Goal: Task Accomplishment & Management: Use online tool/utility

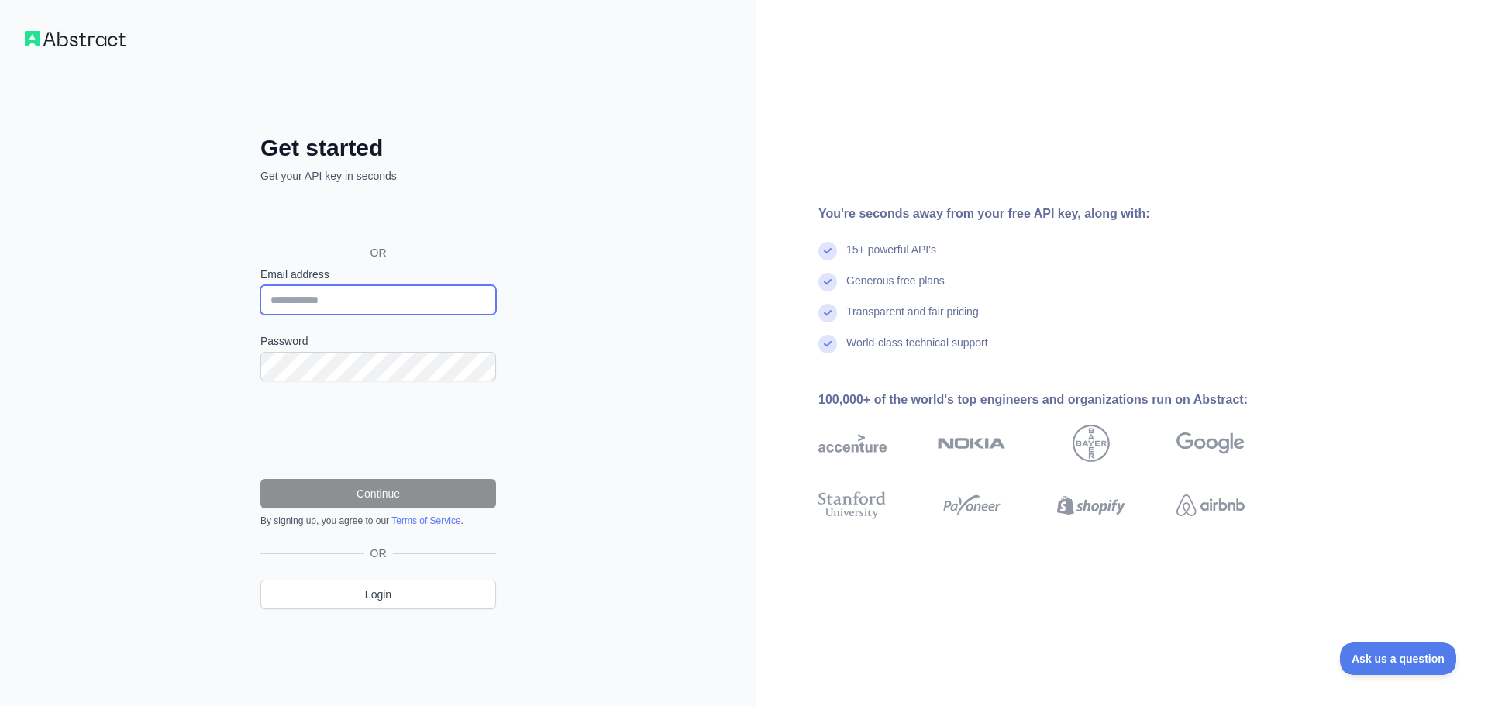
click at [357, 304] on input "Email address" at bounding box center [378, 299] width 236 height 29
paste input "**********"
type input "**********"
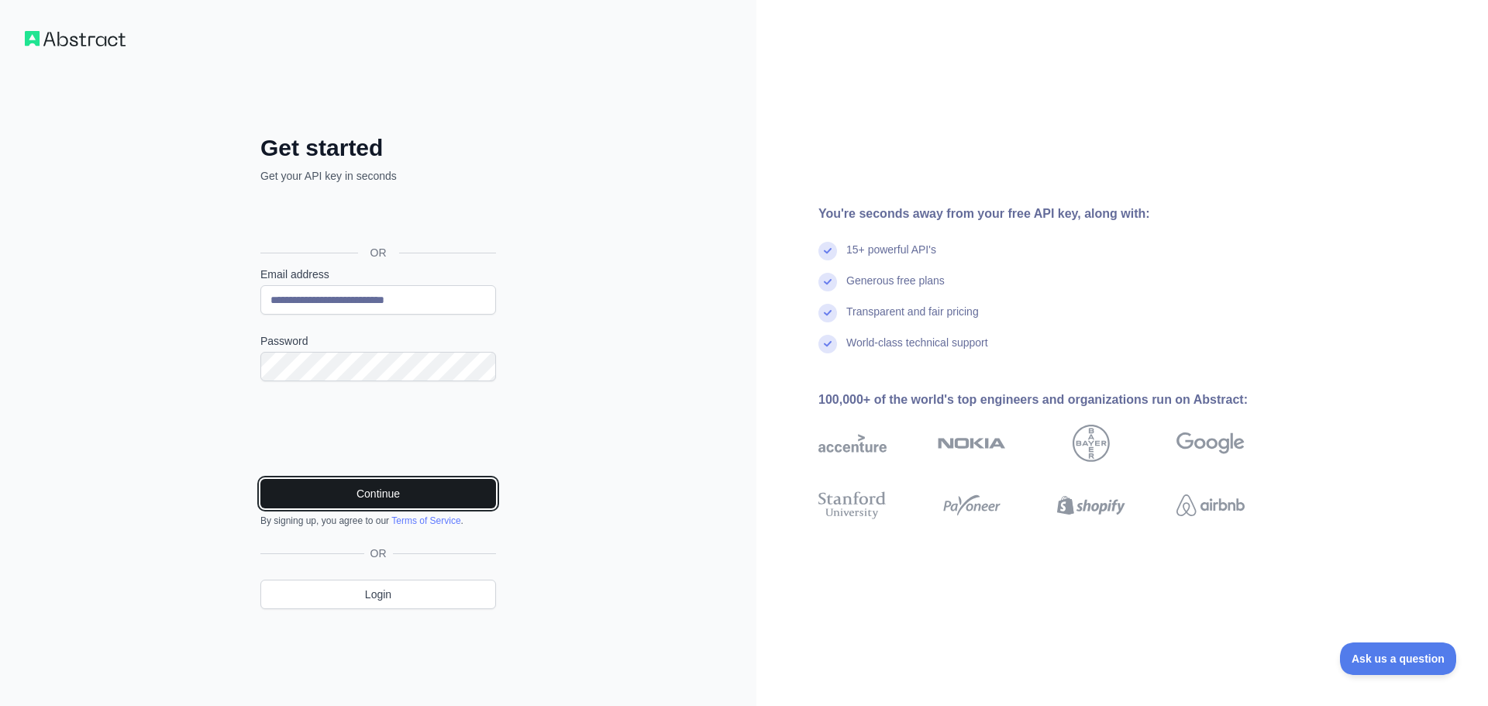
click at [405, 501] on button "Continue" at bounding box center [378, 493] width 236 height 29
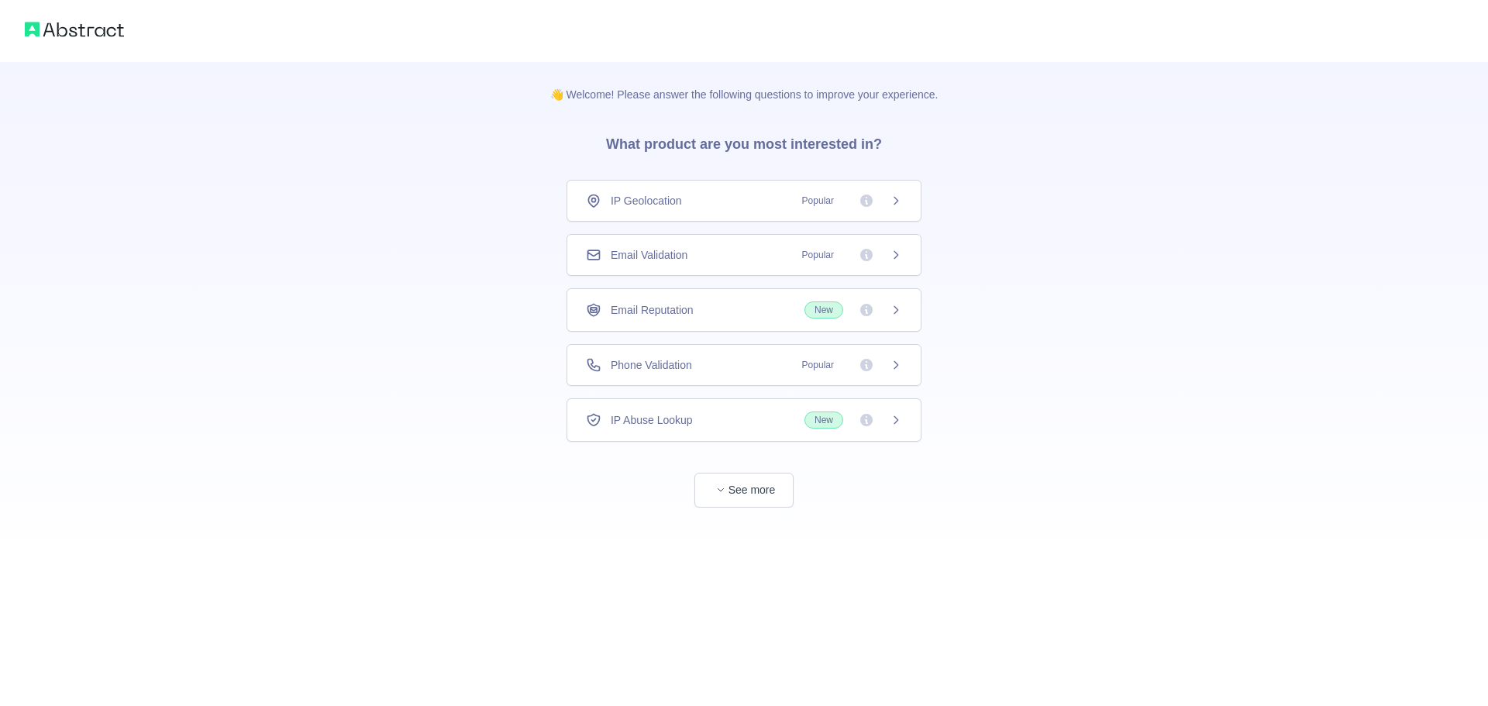
click at [743, 253] on div "Email Validation Popular" at bounding box center [744, 254] width 316 height 15
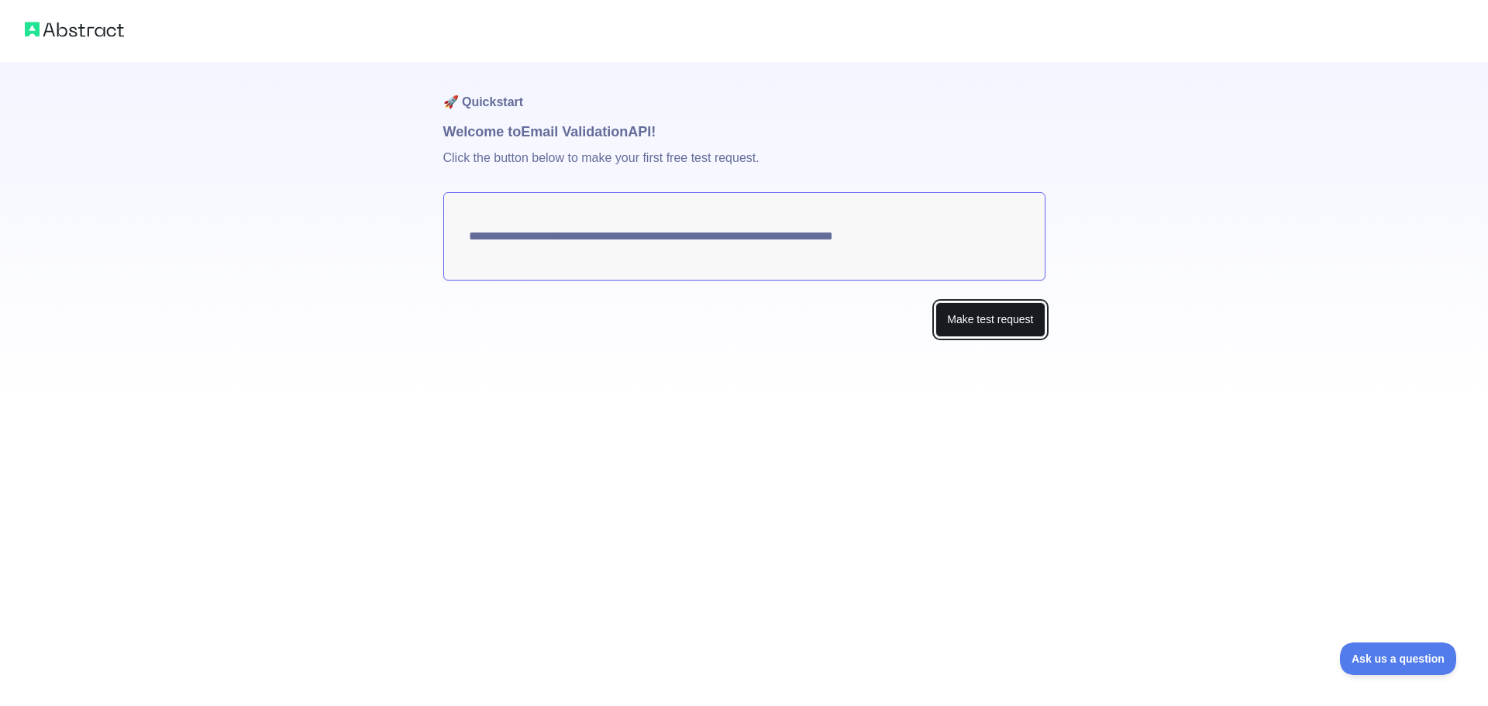
click at [962, 313] on button "Make test request" at bounding box center [989, 319] width 109 height 35
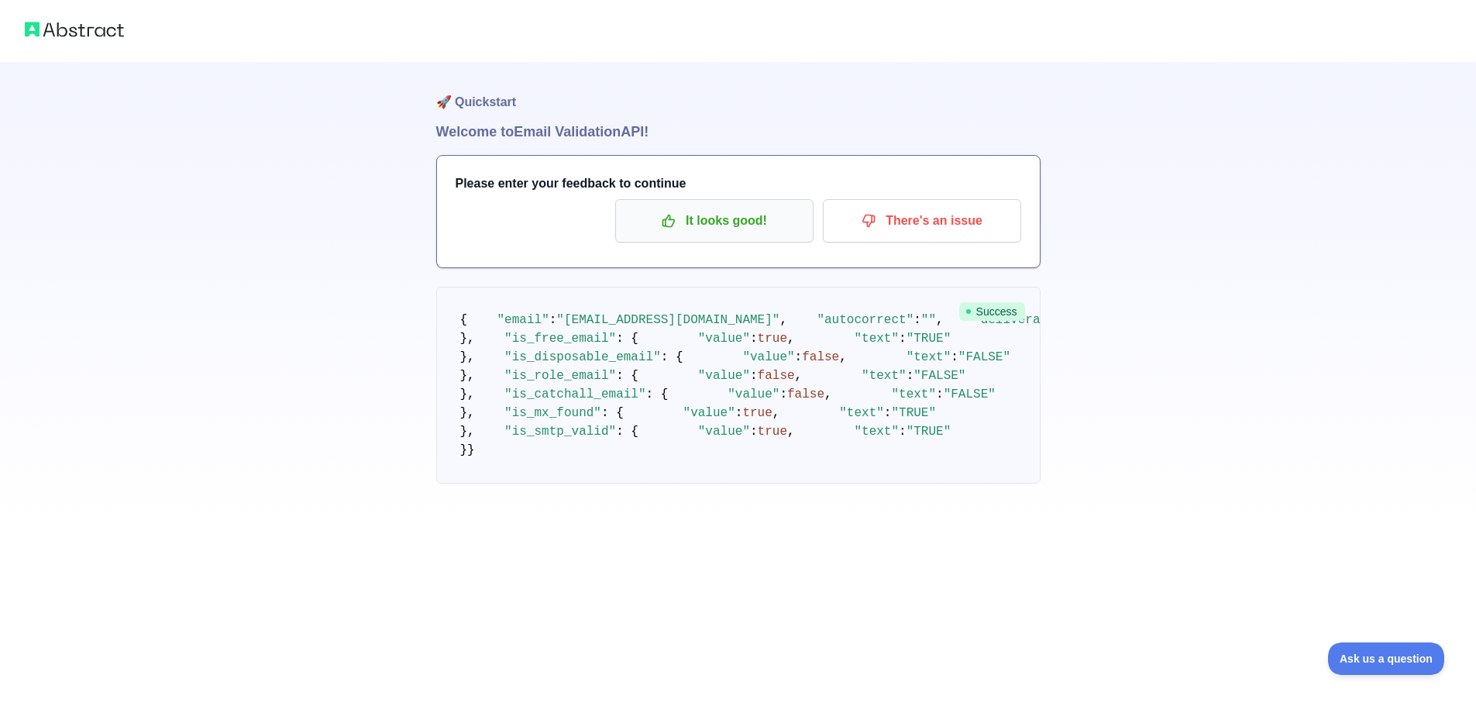
drag, startPoint x: 735, startPoint y: 190, endPoint x: 746, endPoint y: 223, distance: 34.8
click at [735, 191] on h3 "Please enter your feedback to continue" at bounding box center [739, 183] width 566 height 19
click at [746, 223] on p "It looks good!" at bounding box center [714, 221] width 175 height 26
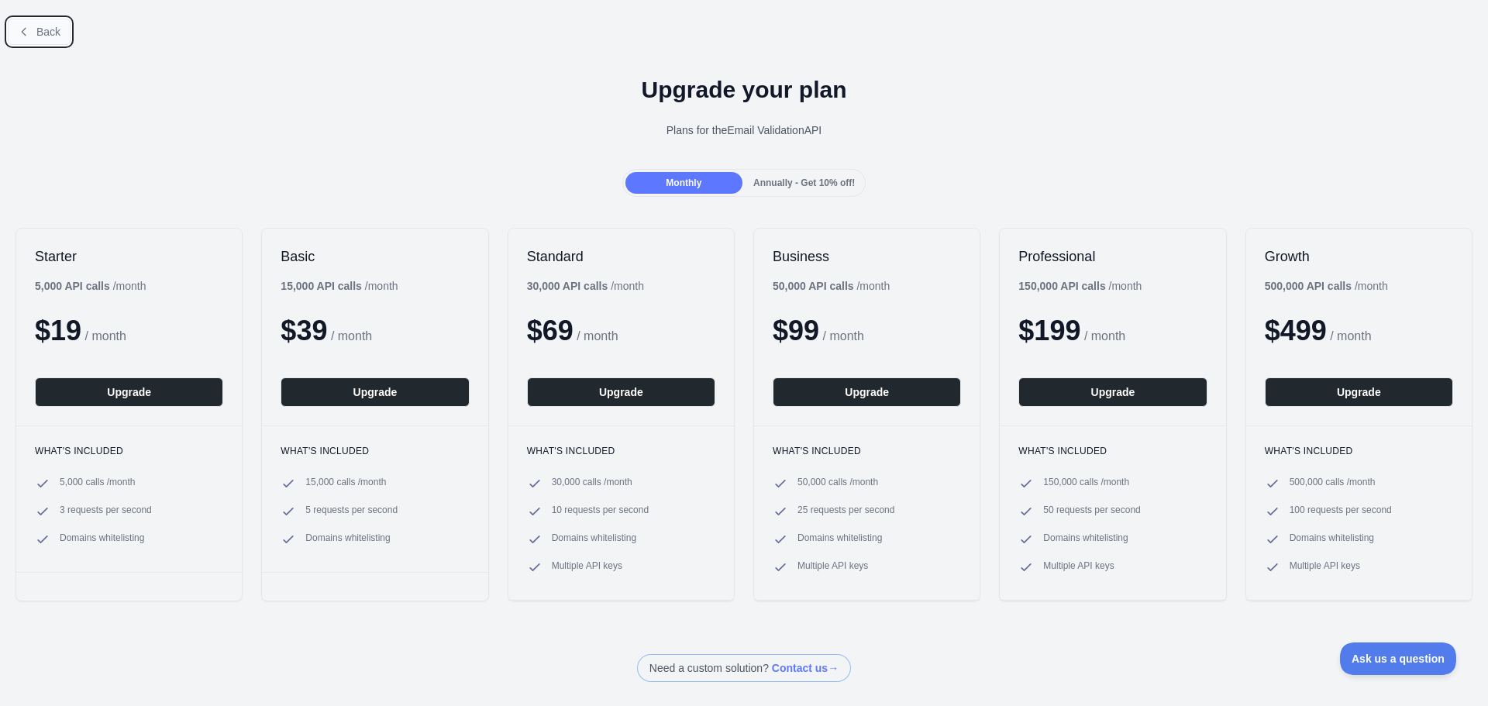
click at [22, 20] on button "Back" at bounding box center [39, 32] width 63 height 26
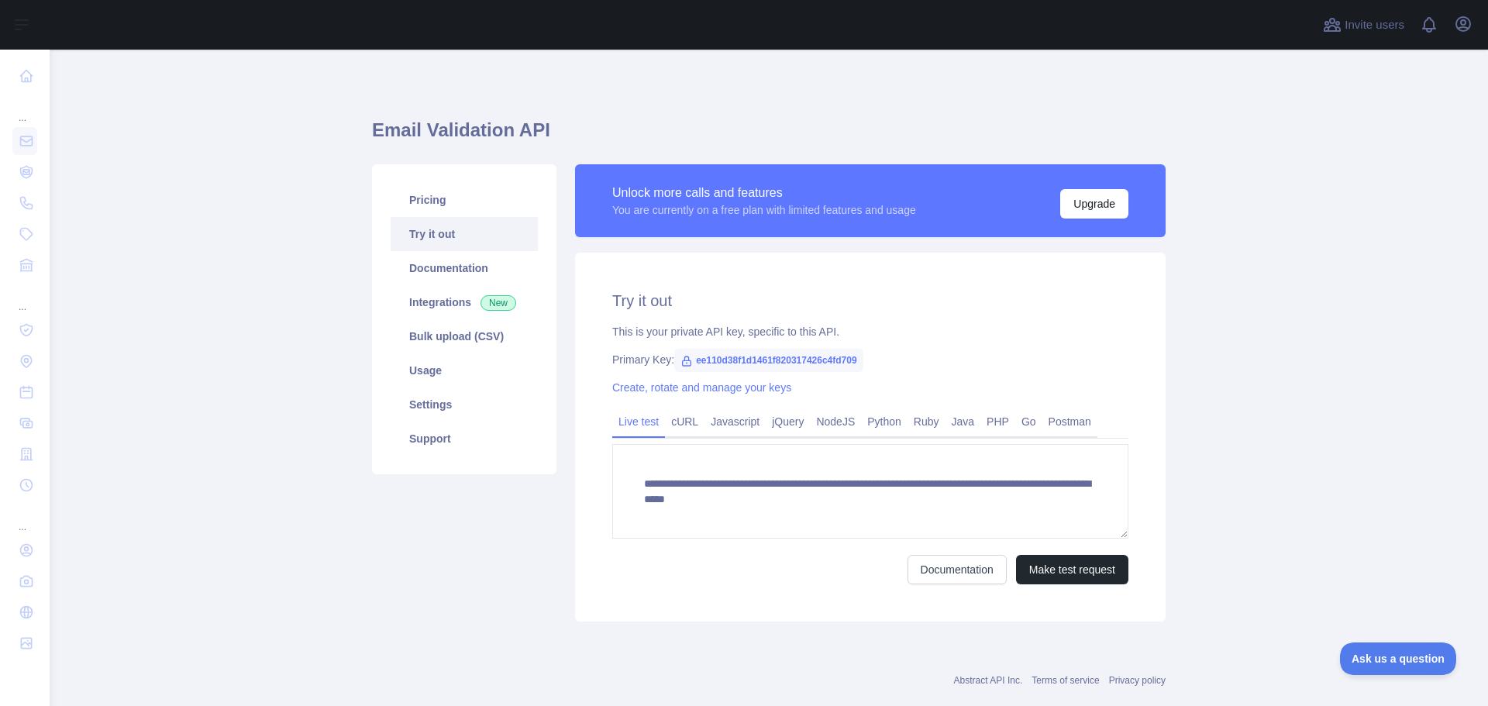
click at [797, 361] on span "ee110d38f1d1461f820317426c4fd709" at bounding box center [768, 360] width 189 height 23
copy span "ee110d38f1d1461f820317426c4fd709"
